Goal: Transaction & Acquisition: Purchase product/service

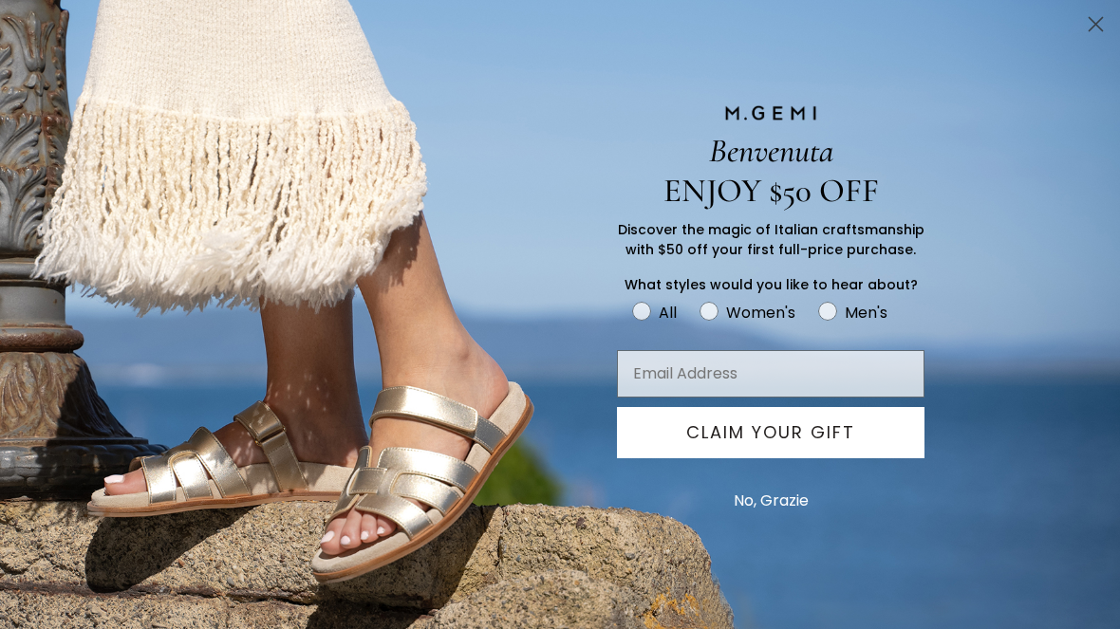
click at [1082, 28] on circle "Close dialog" at bounding box center [1095, 24] width 31 height 31
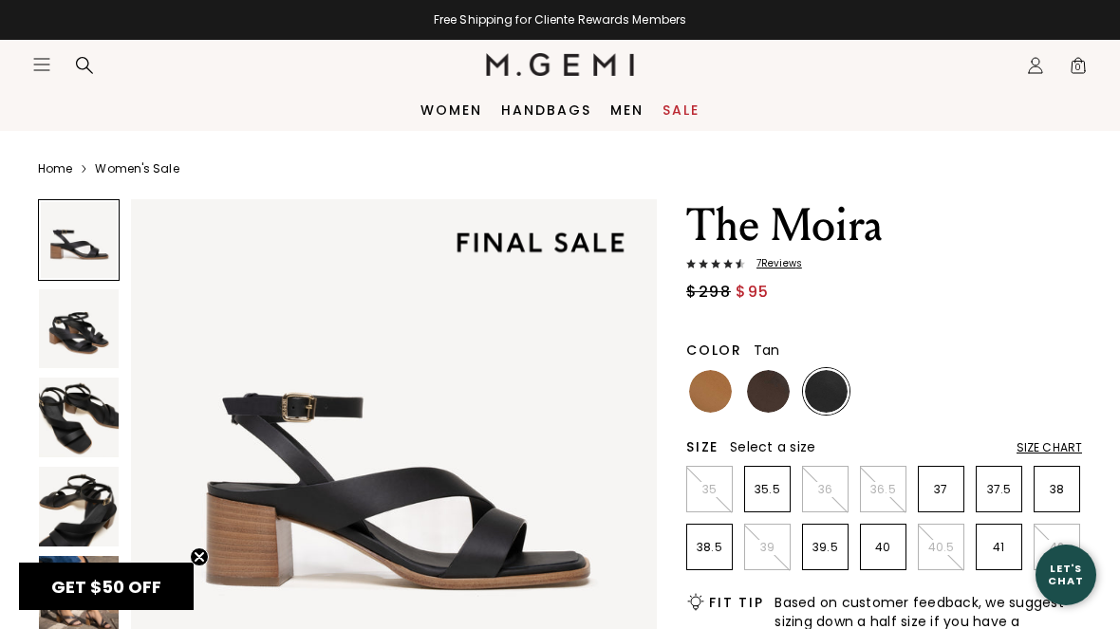
click at [704, 380] on img at bounding box center [710, 391] width 43 height 43
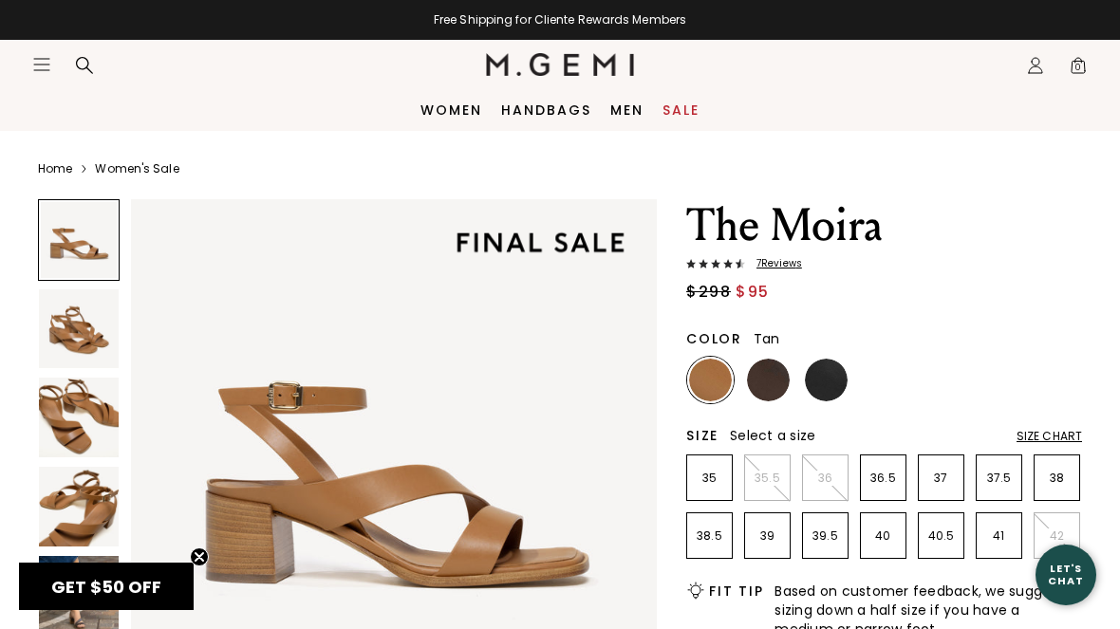
click at [778, 390] on img at bounding box center [768, 380] width 43 height 43
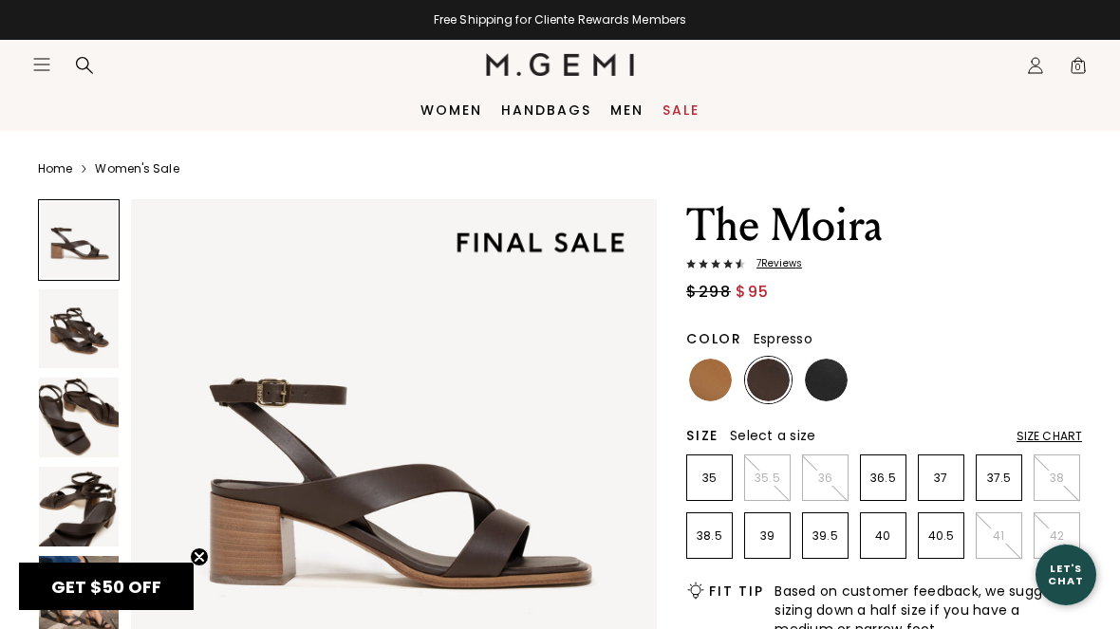
click at [961, 300] on div "$298 $95" at bounding box center [884, 292] width 396 height 23
click at [699, 383] on img at bounding box center [710, 380] width 43 height 43
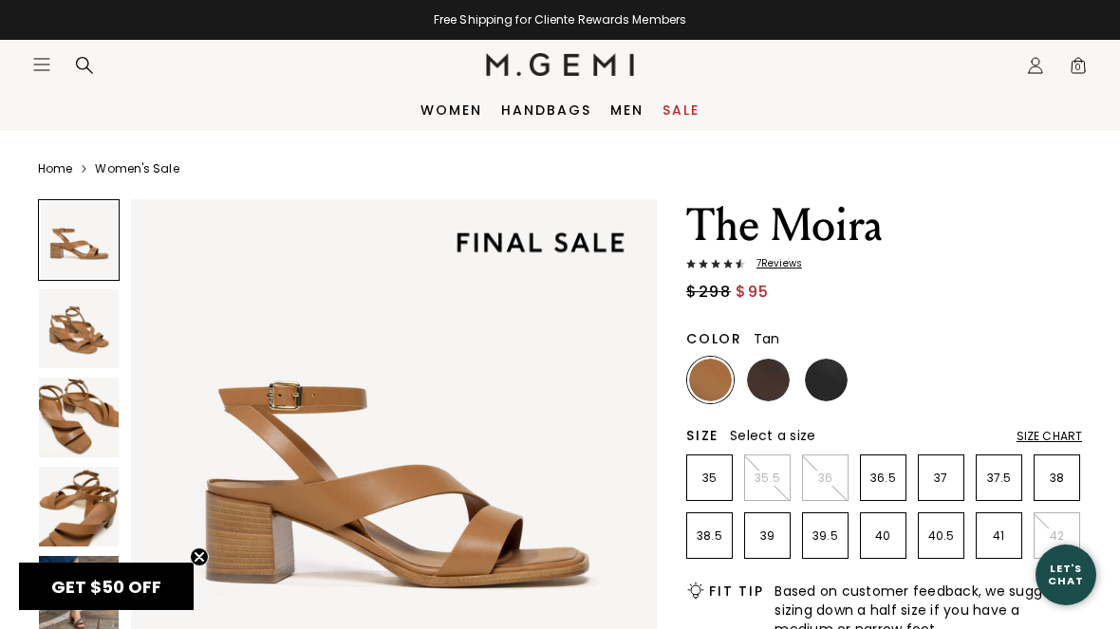
click at [92, 330] on img at bounding box center [79, 330] width 80 height 80
click at [691, 110] on link "Sale" at bounding box center [681, 110] width 37 height 15
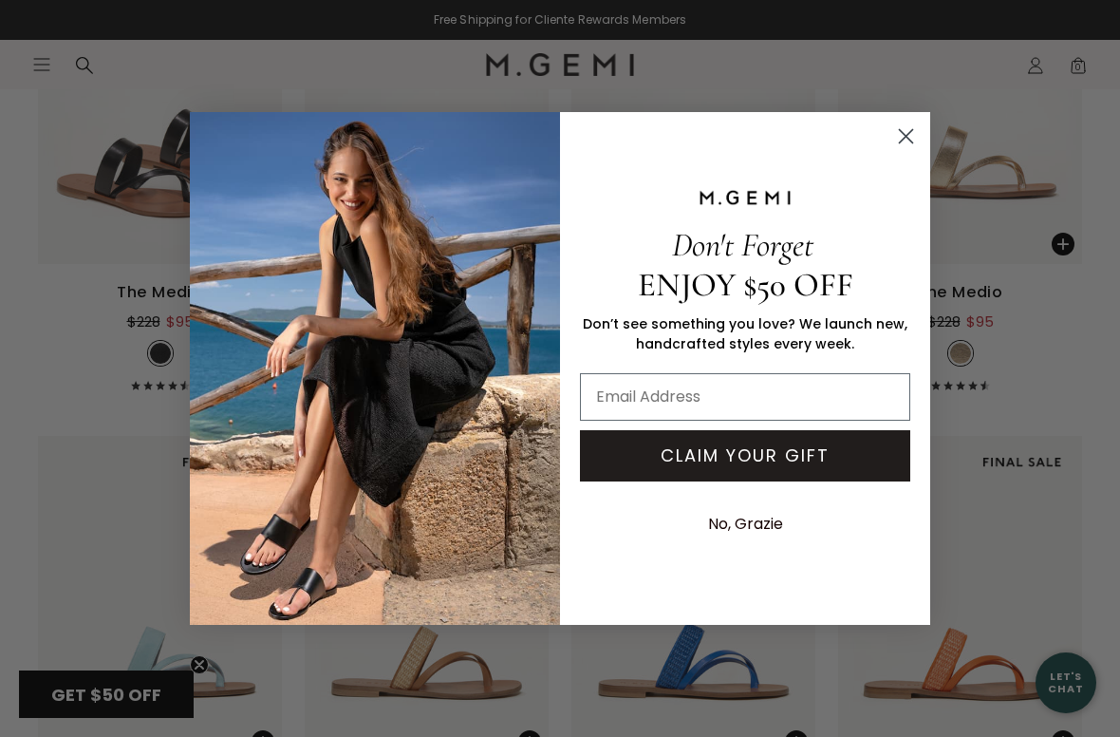
scroll to position [693, 0]
click at [894, 151] on icon "Close dialog" at bounding box center [906, 136] width 33 height 33
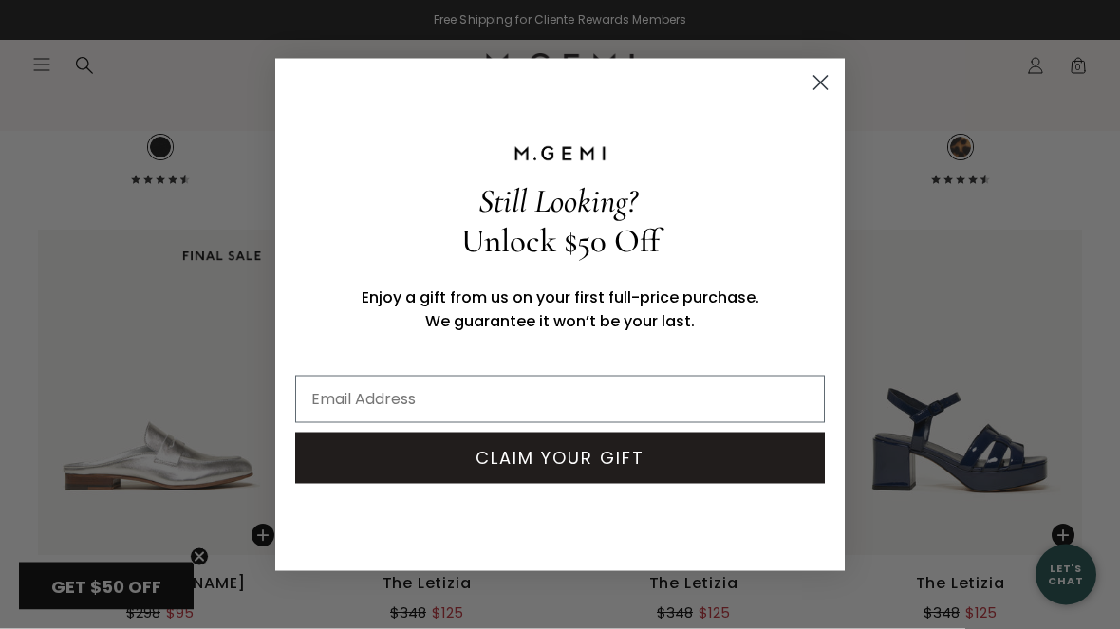
scroll to position [6827, 0]
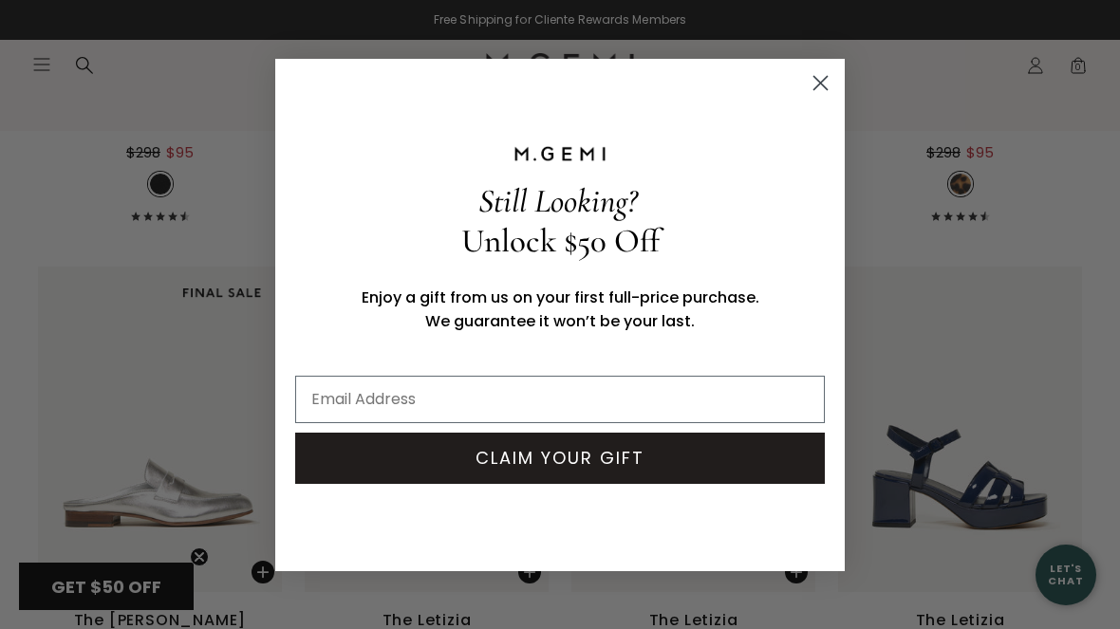
click at [819, 89] on circle "Close dialog" at bounding box center [820, 81] width 31 height 31
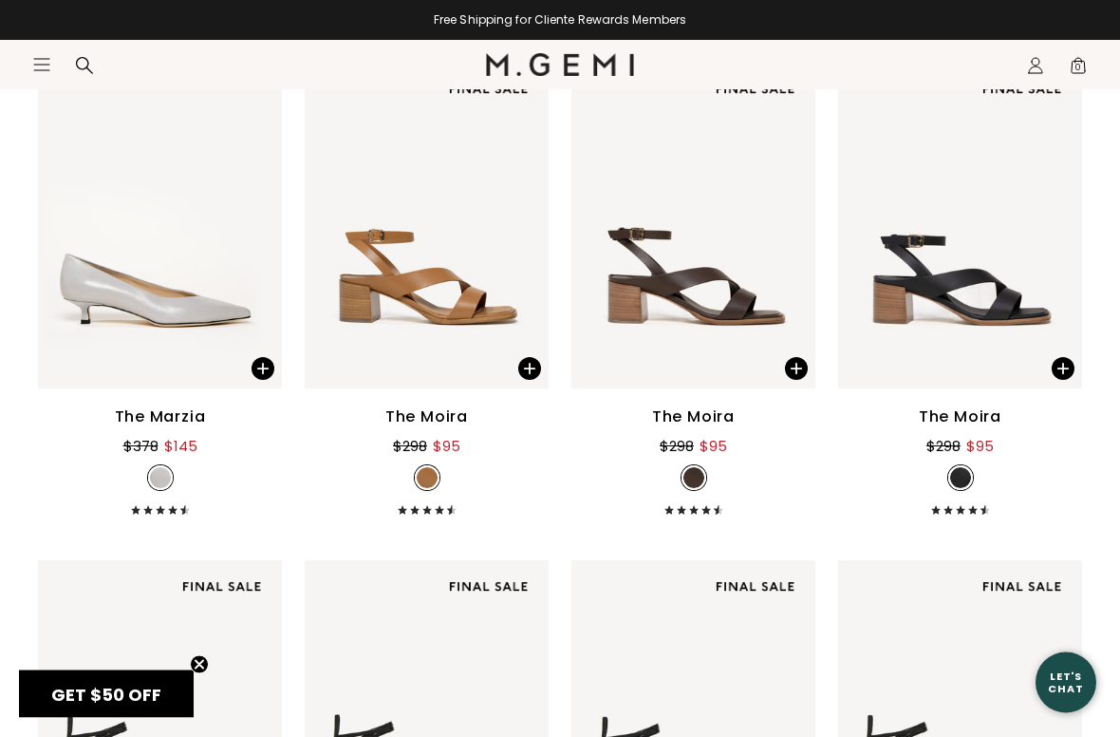
scroll to position [12500, 0]
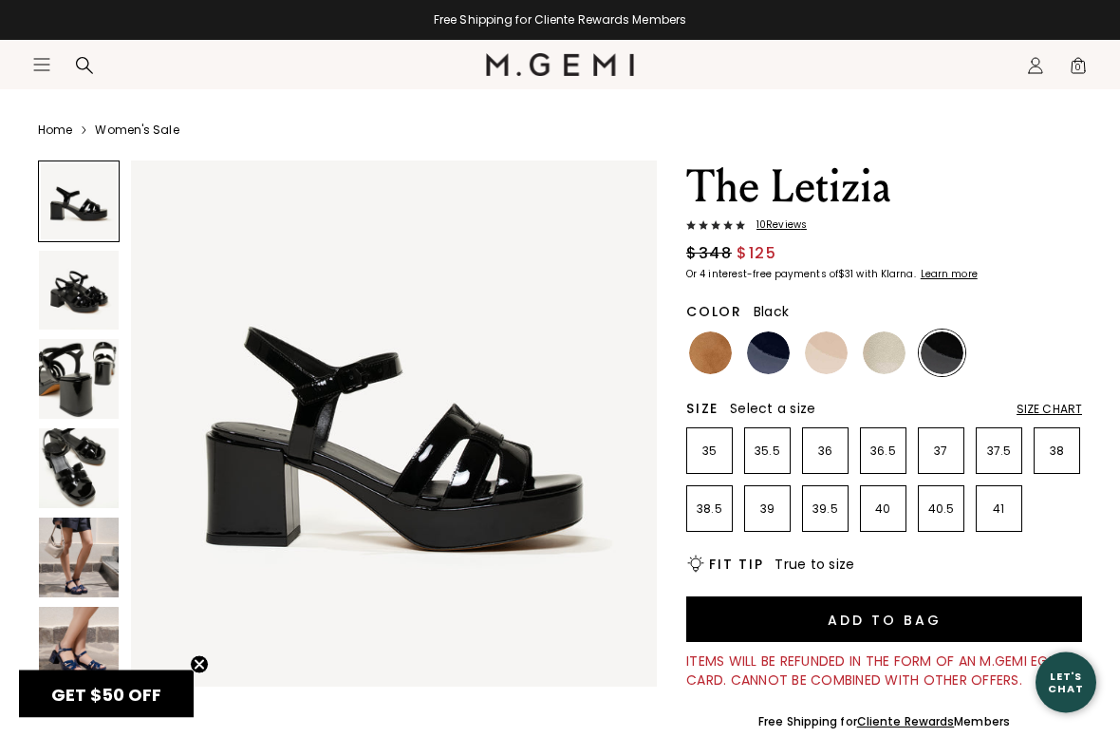
scroll to position [39, 0]
click at [773, 361] on img at bounding box center [768, 352] width 43 height 43
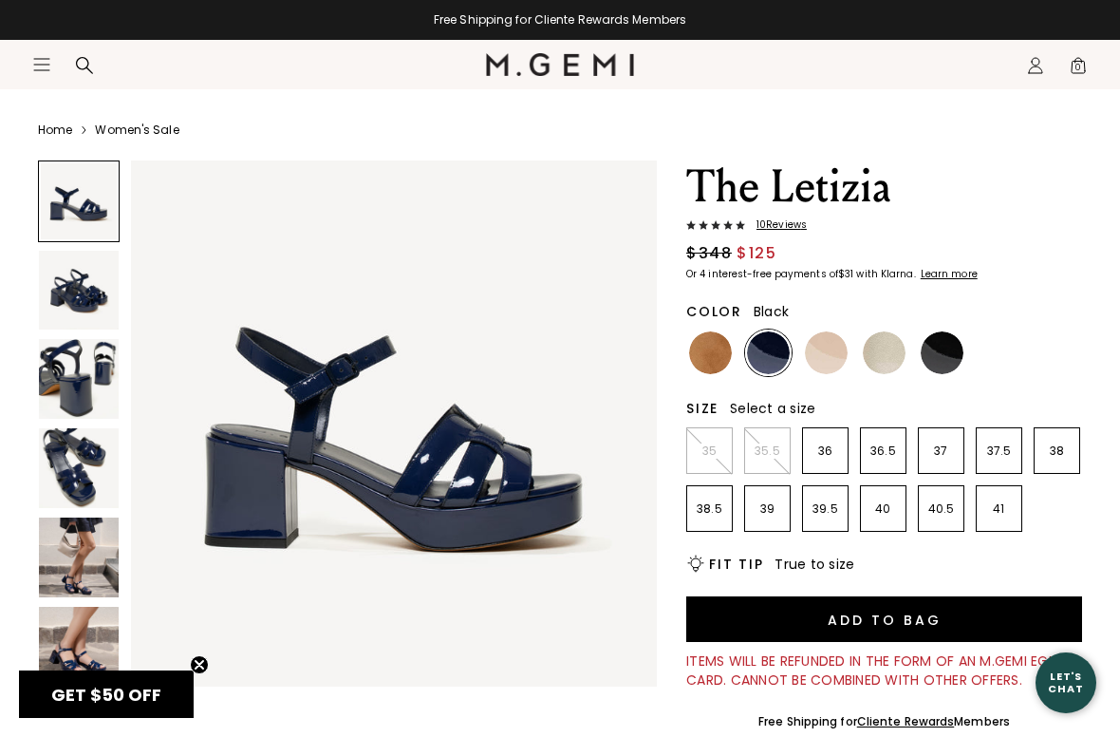
click at [940, 348] on img at bounding box center [942, 352] width 43 height 43
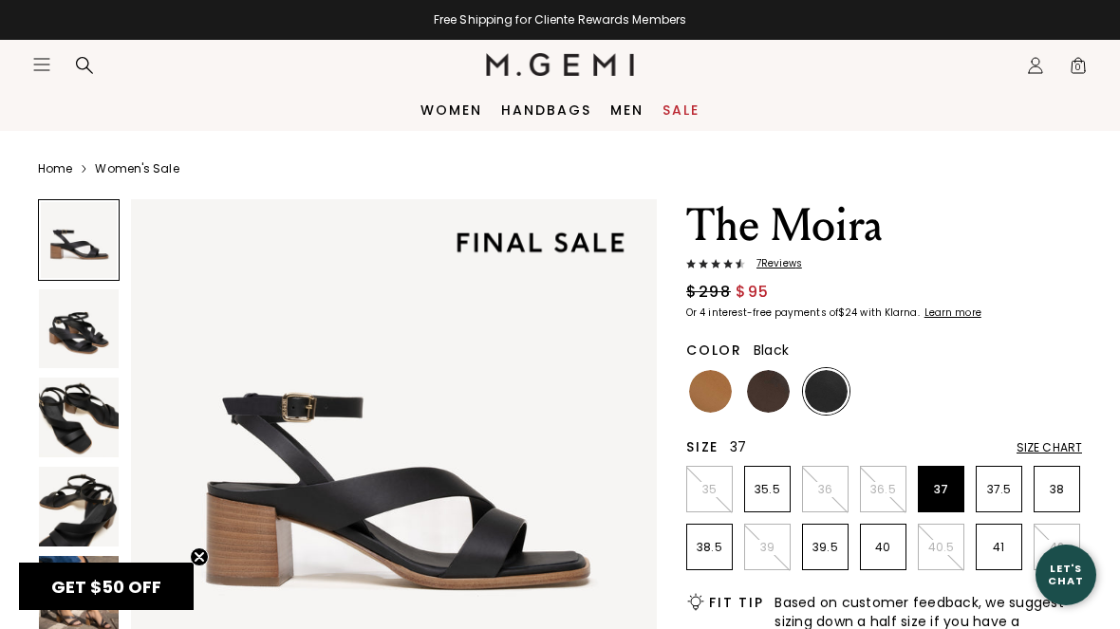
click at [931, 493] on p "37" at bounding box center [941, 489] width 45 height 15
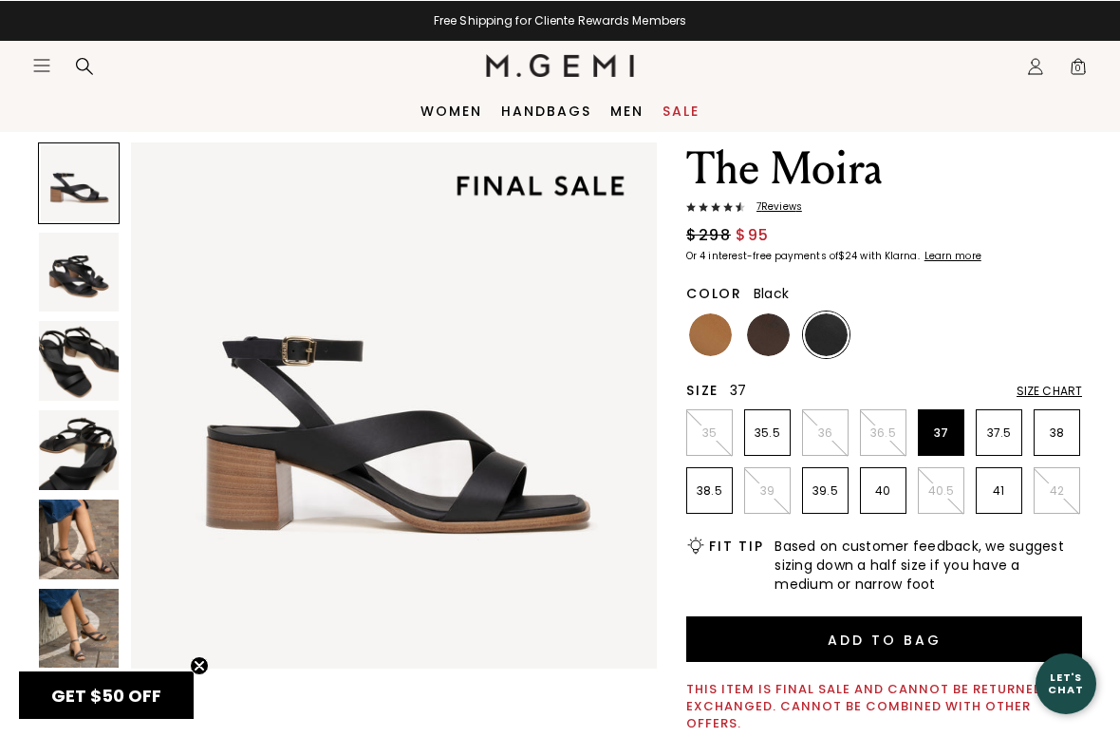
scroll to position [57, 0]
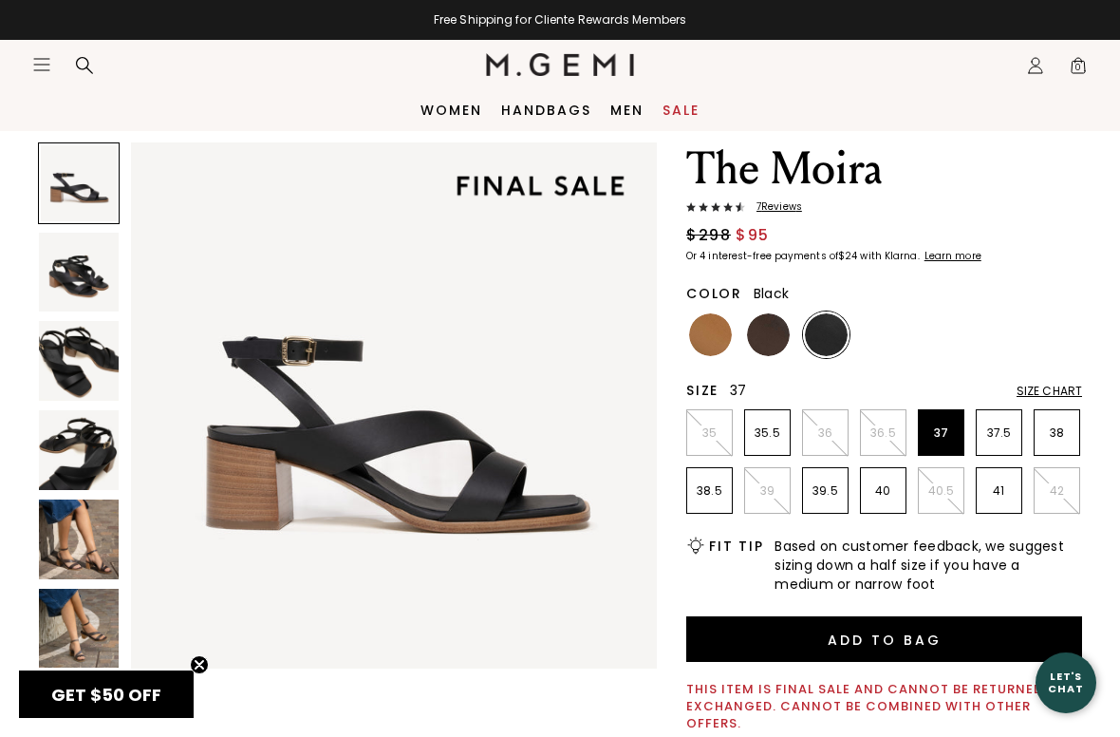
click at [97, 262] on img at bounding box center [79, 273] width 80 height 80
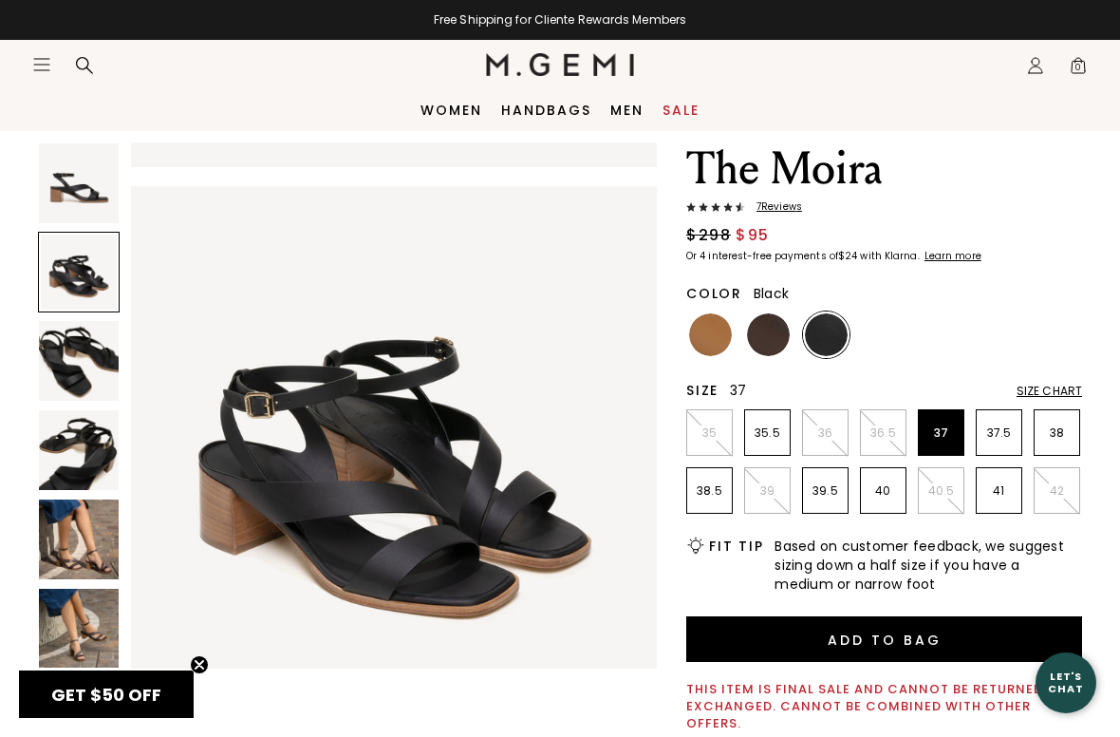
scroll to position [545, 0]
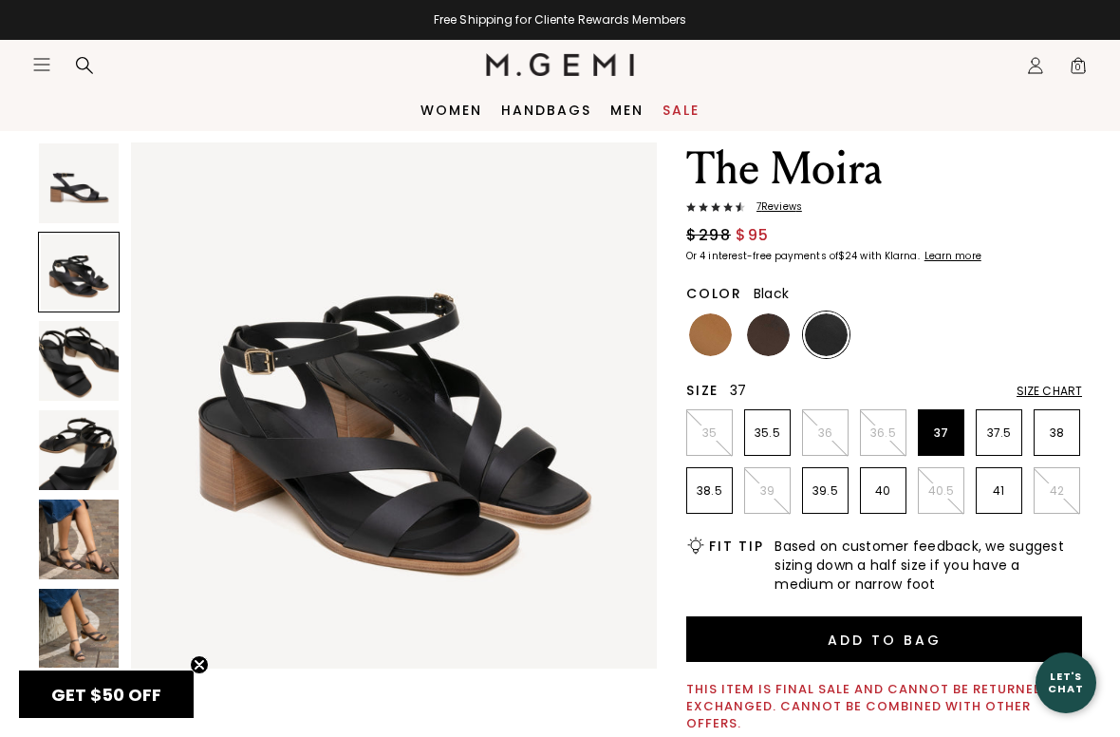
click at [76, 366] on img at bounding box center [79, 361] width 80 height 80
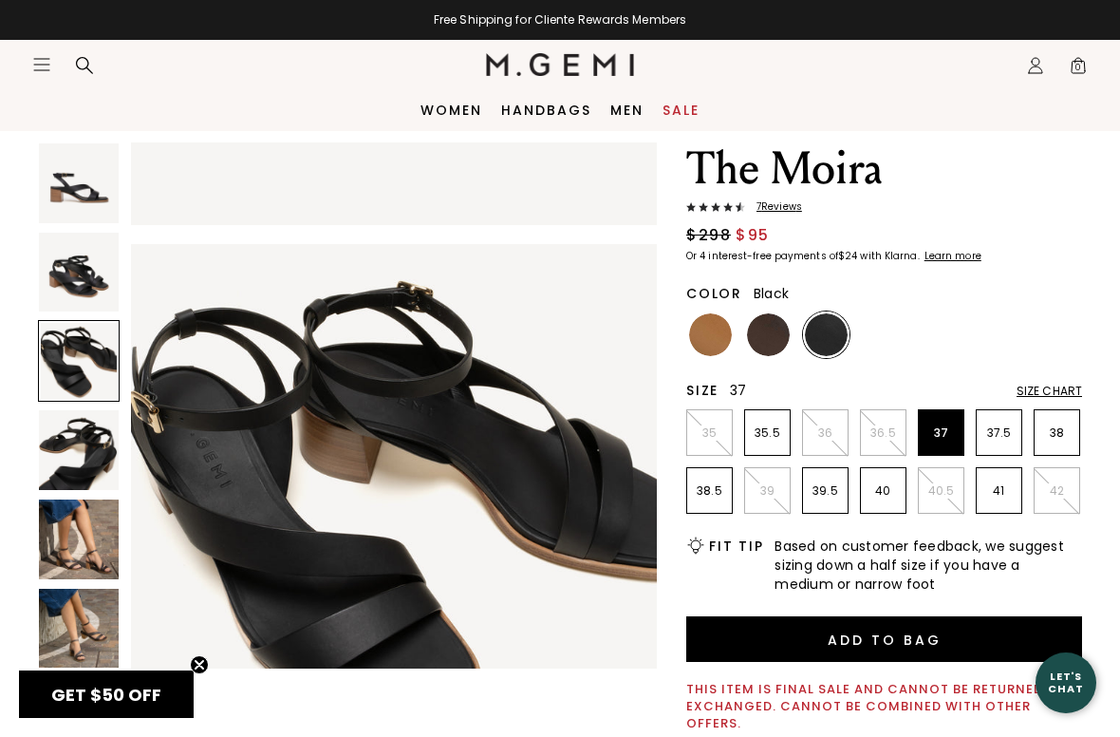
scroll to position [1091, 0]
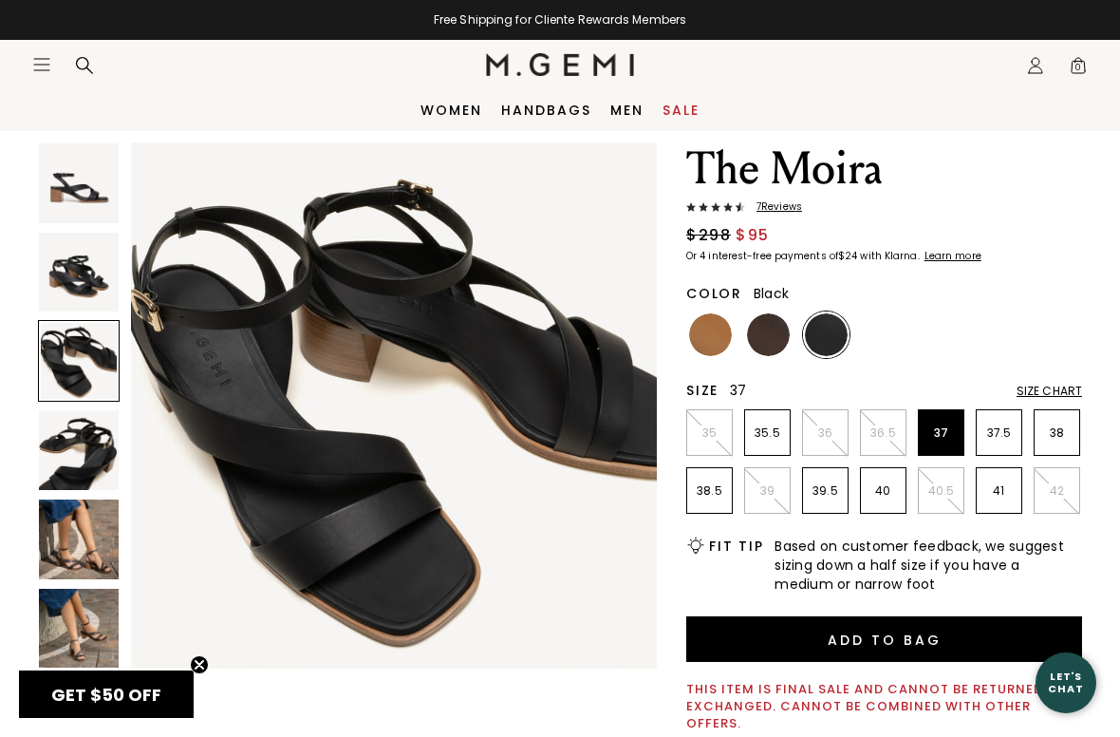
click at [73, 453] on img at bounding box center [79, 450] width 80 height 80
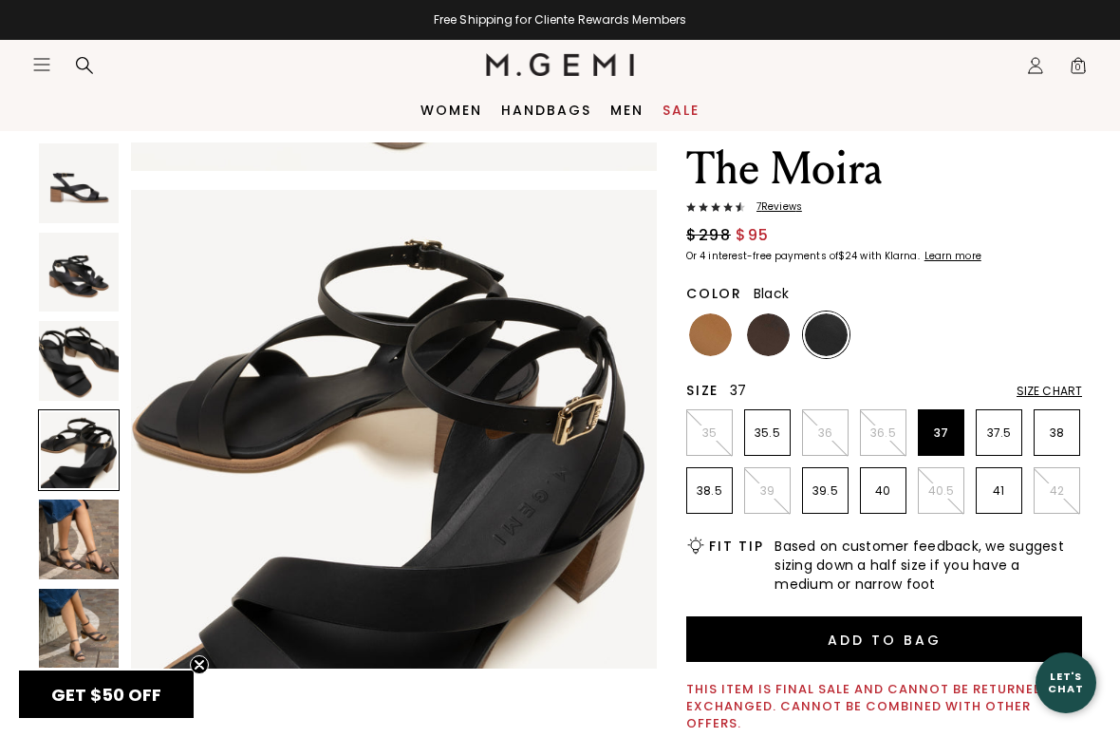
scroll to position [1636, 0]
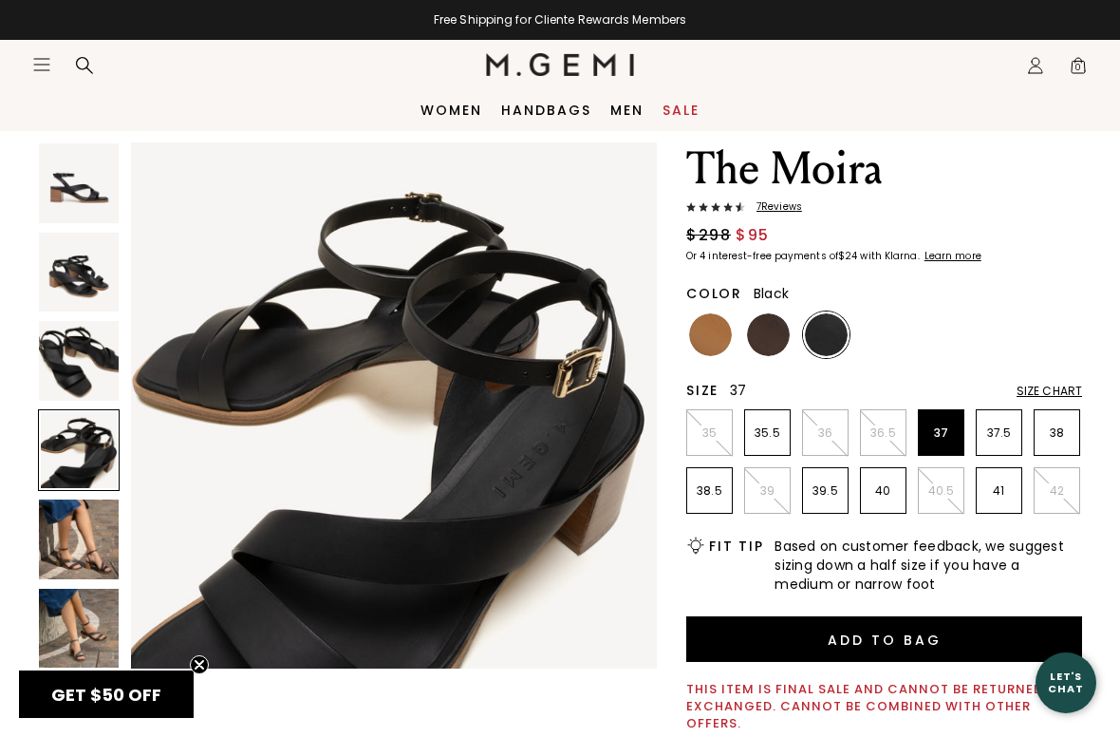
click at [82, 524] on img at bounding box center [79, 539] width 80 height 80
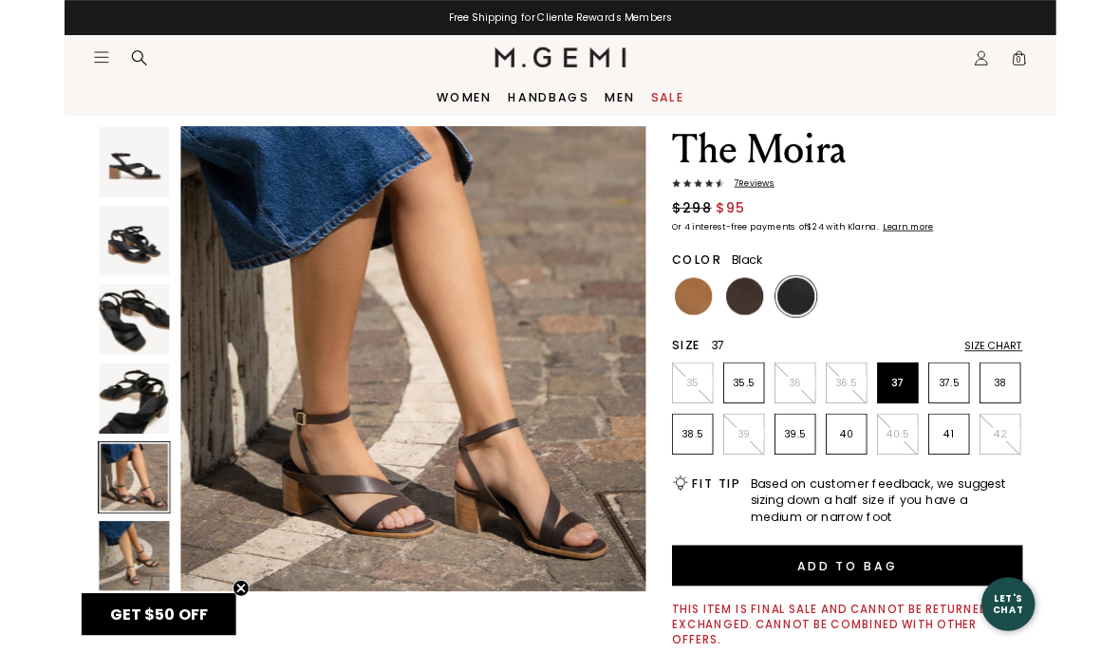
scroll to position [0, 0]
